Goal: Find specific page/section: Find specific page/section

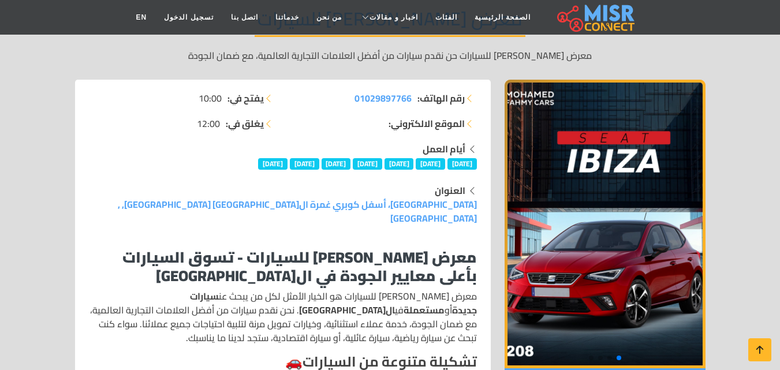
scroll to position [173, 0]
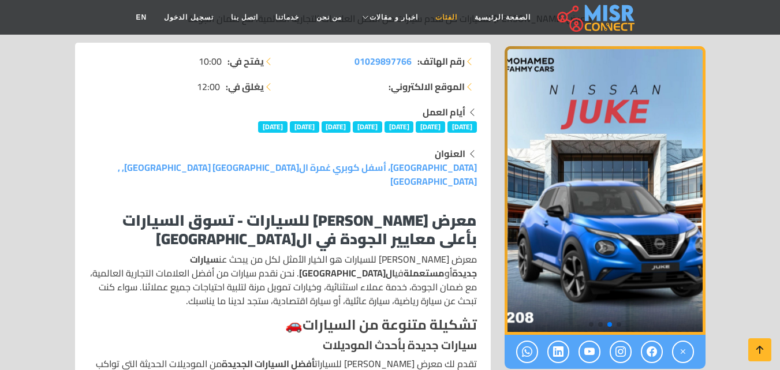
click at [433, 18] on link "الفئات" at bounding box center [446, 17] width 39 height 22
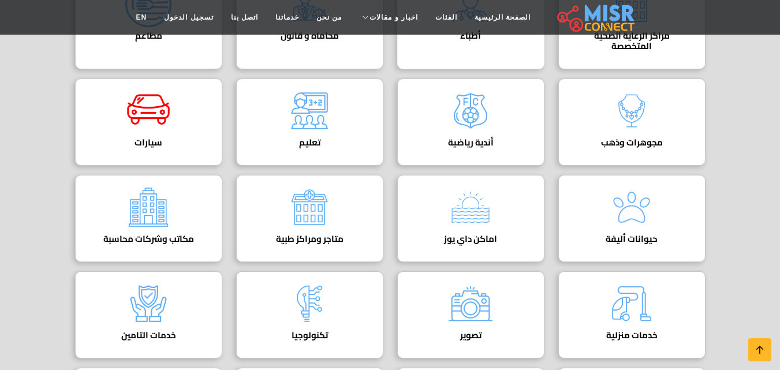
scroll to position [231, 0]
click at [153, 113] on img at bounding box center [148, 110] width 46 height 46
